Goal: Task Accomplishment & Management: Complete application form

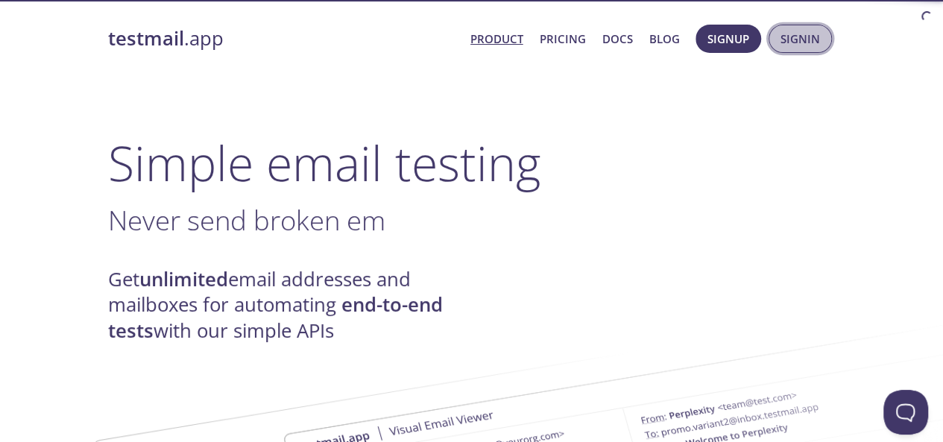
click at [785, 40] on span "Signin" at bounding box center [800, 38] width 40 height 19
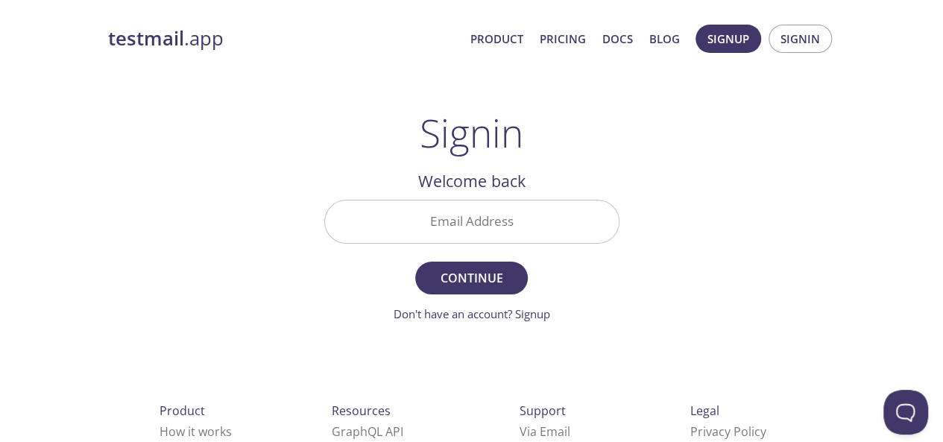
click at [528, 230] on input "Email Address" at bounding box center [472, 221] width 294 height 42
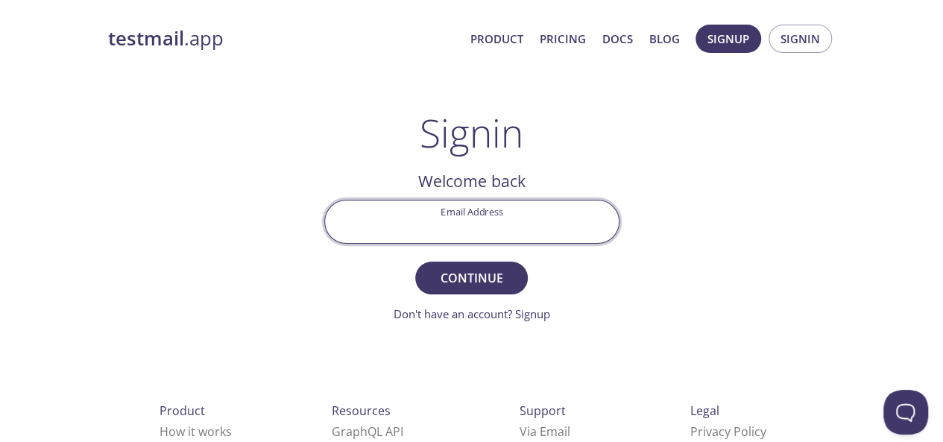
type input "[PERSON_NAME][EMAIL_ADDRESS][PERSON_NAME][DOMAIN_NAME]"
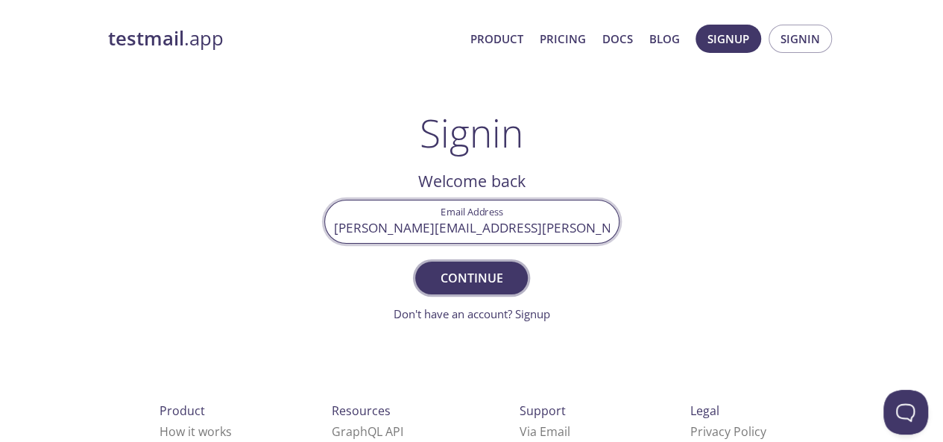
click at [467, 278] on span "Continue" at bounding box center [471, 278] width 79 height 21
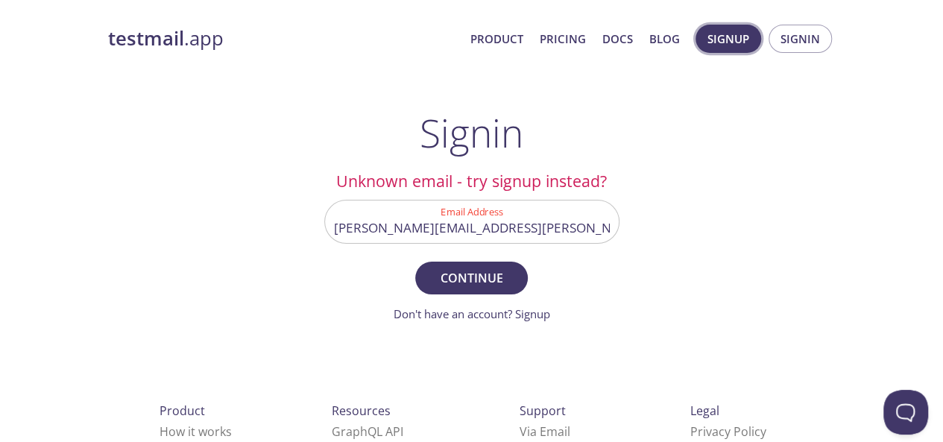
click at [731, 45] on span "Signup" at bounding box center [728, 38] width 42 height 19
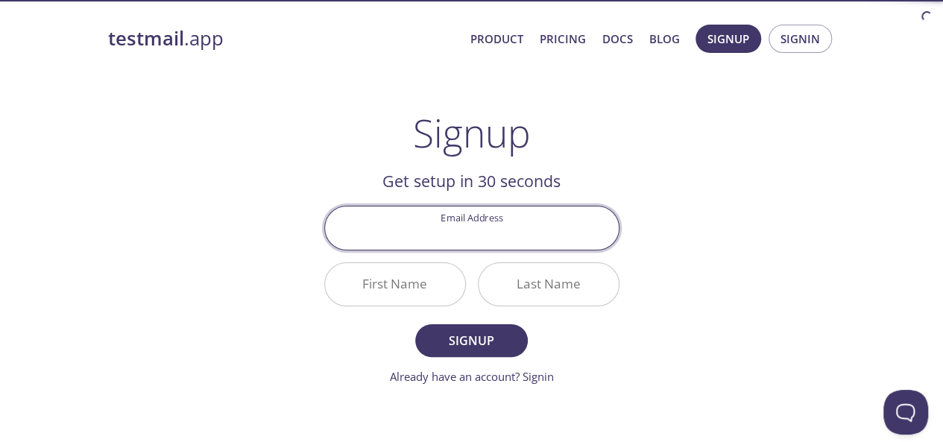
click at [520, 234] on input "Email Address" at bounding box center [472, 227] width 294 height 42
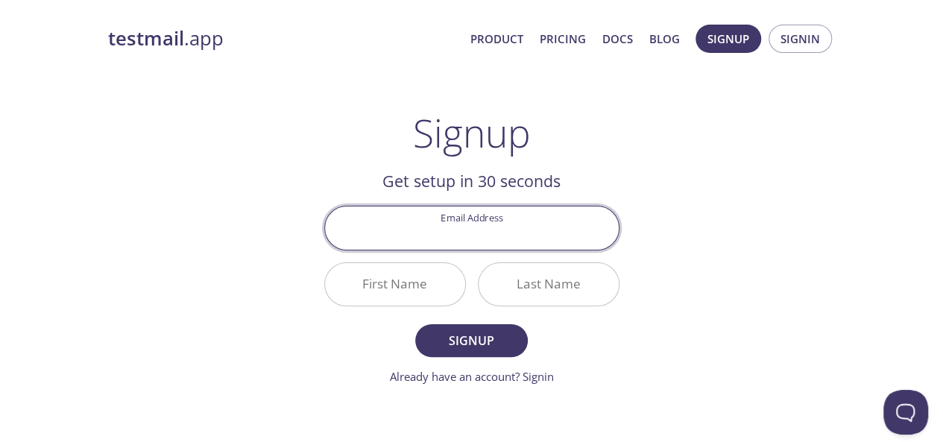
type input "[PERSON_NAME][EMAIL_ADDRESS][PERSON_NAME][DOMAIN_NAME]"
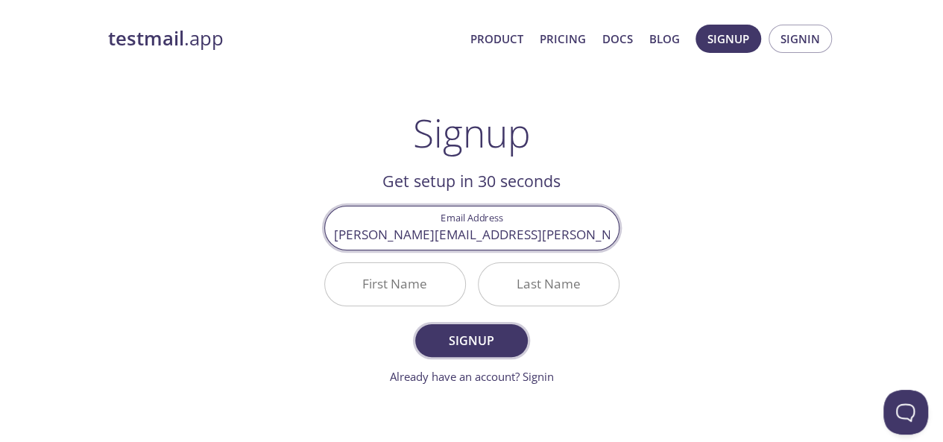
click at [467, 347] on span "Signup" at bounding box center [471, 340] width 79 height 21
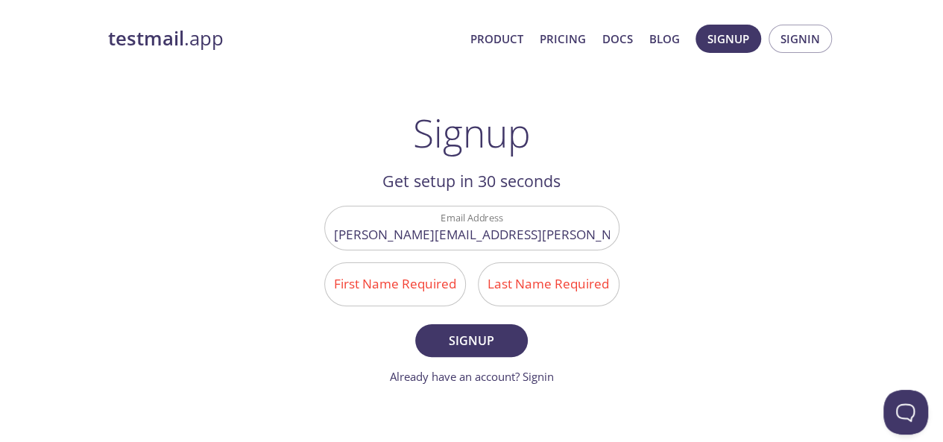
click at [420, 297] on input "First Name Required" at bounding box center [395, 284] width 140 height 42
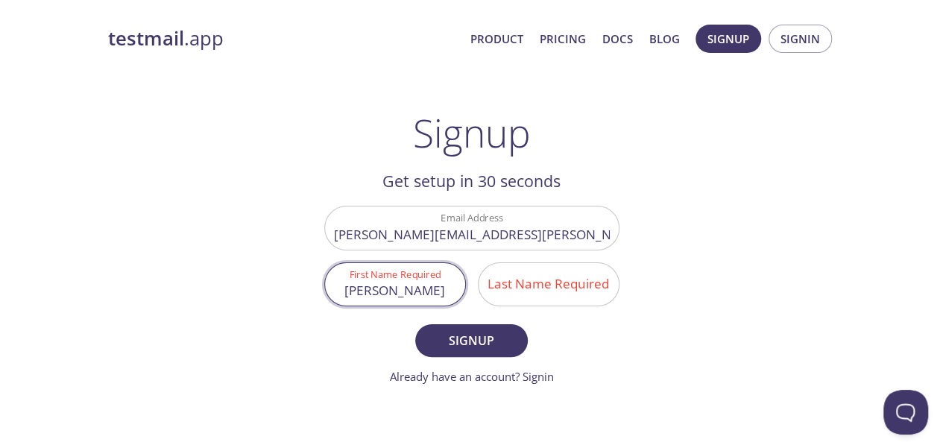
type input "[PERSON_NAME]"
click at [509, 291] on input "Last Name Required" at bounding box center [548, 284] width 140 height 42
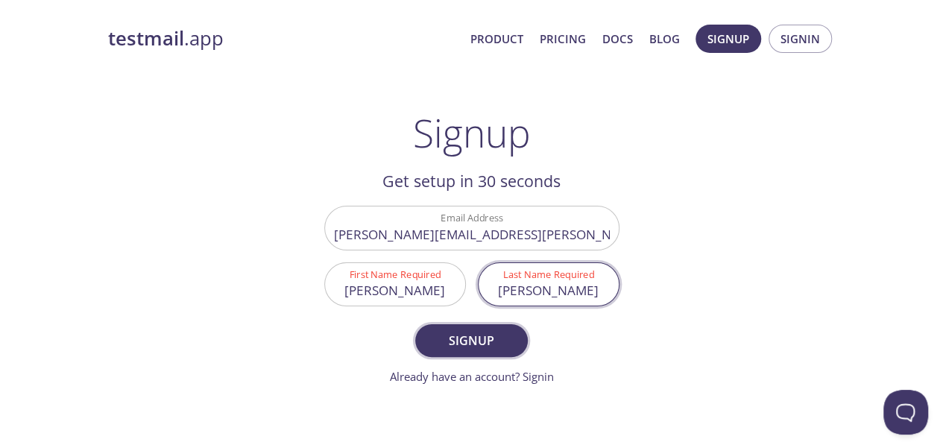
type input "[PERSON_NAME]"
click at [486, 348] on span "Signup" at bounding box center [471, 340] width 79 height 21
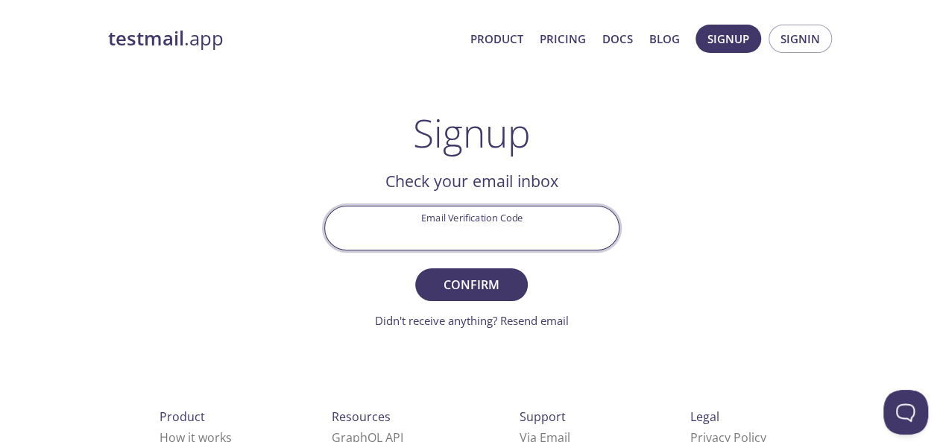
click at [514, 237] on input "Email Verification Code" at bounding box center [472, 227] width 294 height 42
type input "6ELPL44"
click at [415, 268] on button "Confirm" at bounding box center [471, 284] width 112 height 33
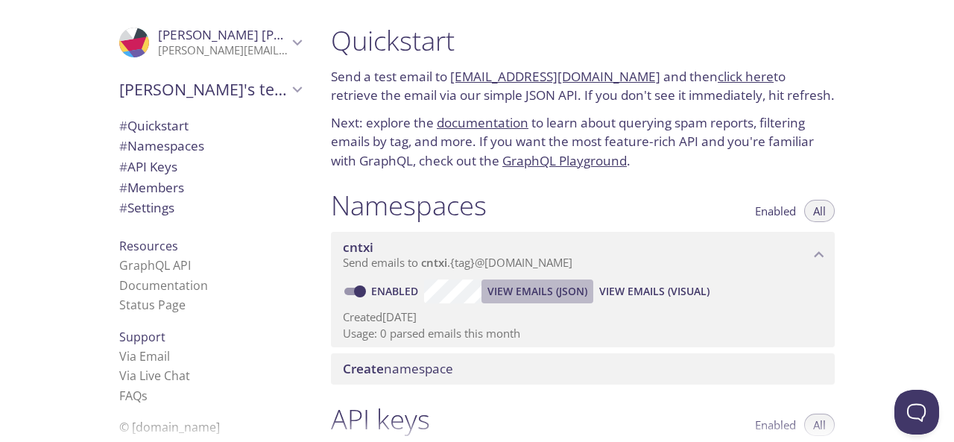
click at [528, 288] on span "View Emails (JSON)" at bounding box center [537, 291] width 100 height 18
click at [671, 288] on span "View Emails (Visual)" at bounding box center [654, 291] width 110 height 18
